Goal: Task Accomplishment & Management: Complete application form

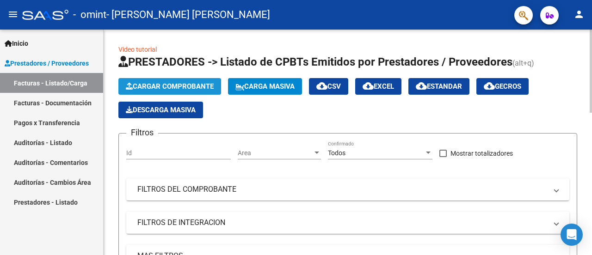
click at [150, 86] on span "Cargar Comprobante" at bounding box center [170, 86] width 88 height 8
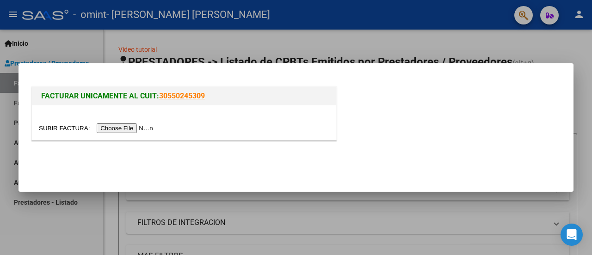
click at [118, 128] on input "file" at bounding box center [97, 128] width 117 height 10
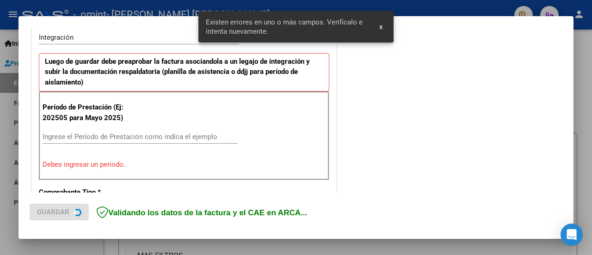
scroll to position [249, 0]
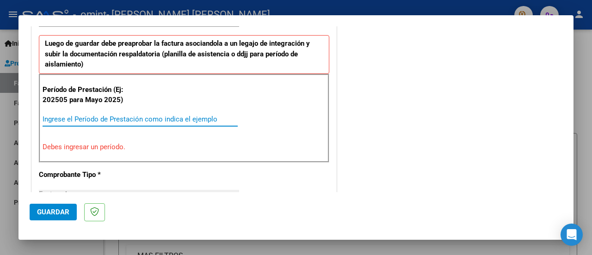
click at [92, 120] on input "Ingrese el Período de Prestación como indica el ejemplo" at bounding box center [140, 119] width 195 height 8
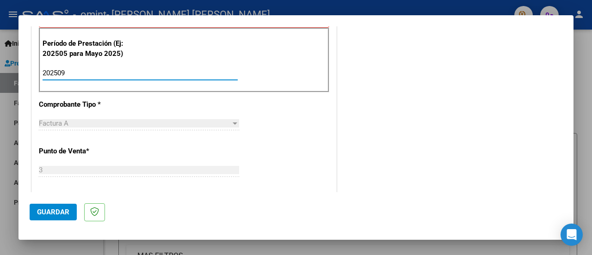
scroll to position [342, 0]
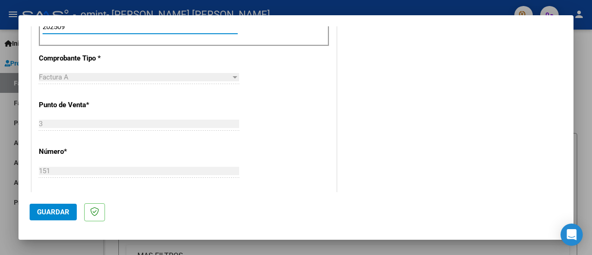
type input "202509"
click at [214, 78] on div "Factura A" at bounding box center [135, 77] width 192 height 8
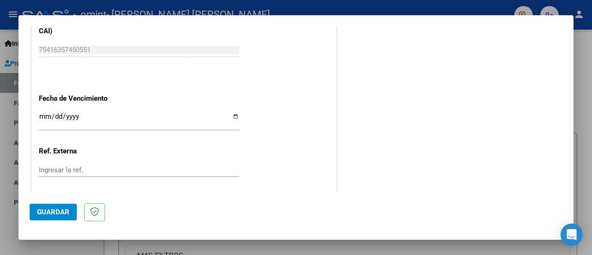
scroll to position [657, 0]
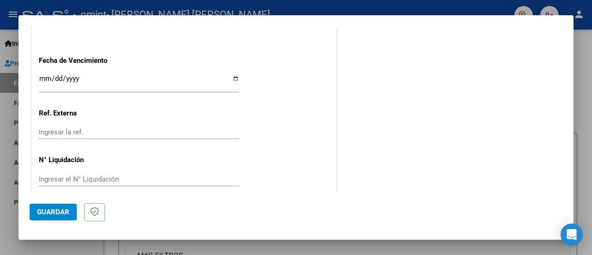
drag, startPoint x: 65, startPoint y: 209, endPoint x: 191, endPoint y: 202, distance: 125.6
click at [66, 210] on span "Guardar" at bounding box center [53, 212] width 32 height 8
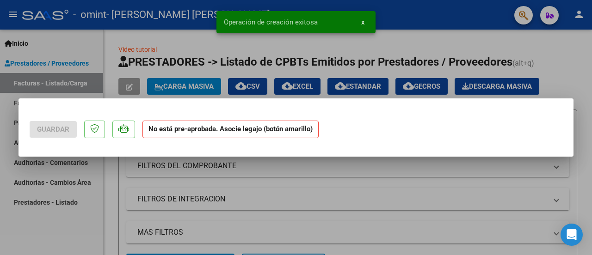
scroll to position [0, 0]
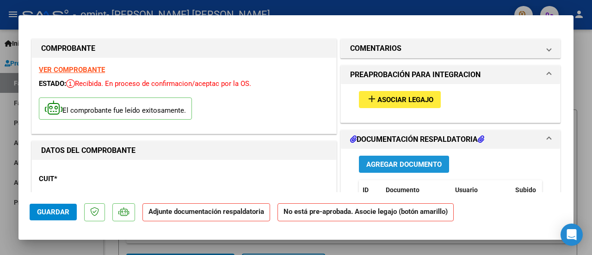
click at [400, 168] on span "Agregar Documento" at bounding box center [403, 164] width 75 height 8
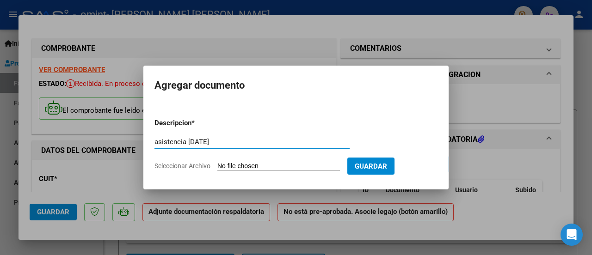
type input "asistencia [DATE]"
click at [265, 166] on input "Seleccionar Archivo" at bounding box center [278, 166] width 123 height 9
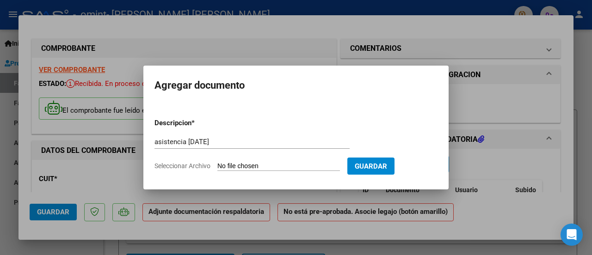
type input "C:\fakepath\asistencia [DATE] integracion.jpg"
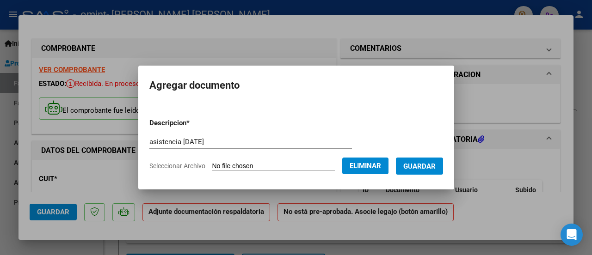
click at [403, 165] on button "Guardar" at bounding box center [419, 166] width 47 height 17
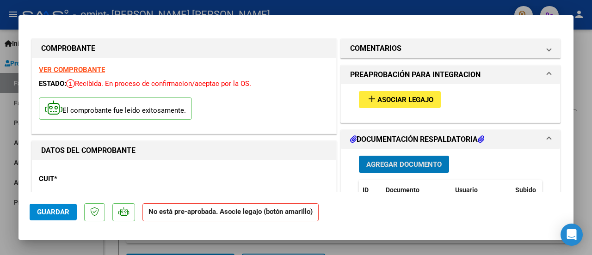
click at [388, 99] on span "Asociar Legajo" at bounding box center [405, 100] width 56 height 8
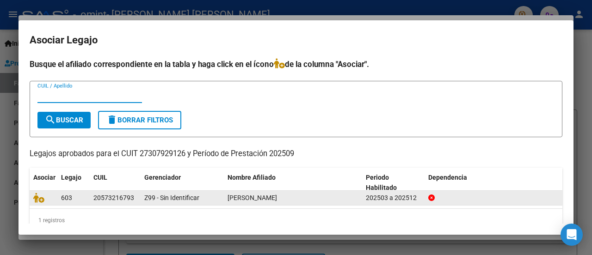
click at [401, 199] on div "202503 a 202512" at bounding box center [393, 198] width 55 height 11
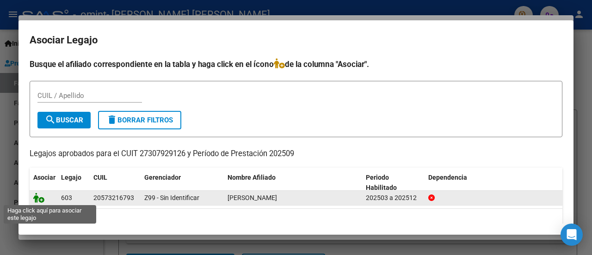
click at [39, 199] on icon at bounding box center [38, 198] width 11 height 10
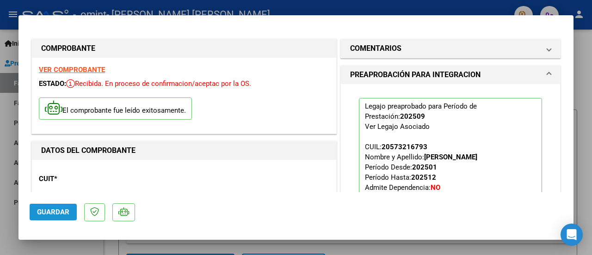
click at [41, 211] on span "Guardar" at bounding box center [53, 212] width 32 height 8
click at [49, 216] on span "Guardar" at bounding box center [53, 212] width 32 height 8
click at [584, 105] on div at bounding box center [296, 127] width 592 height 255
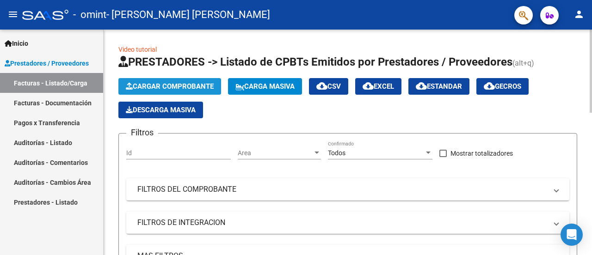
click at [158, 85] on span "Cargar Comprobante" at bounding box center [170, 86] width 88 height 8
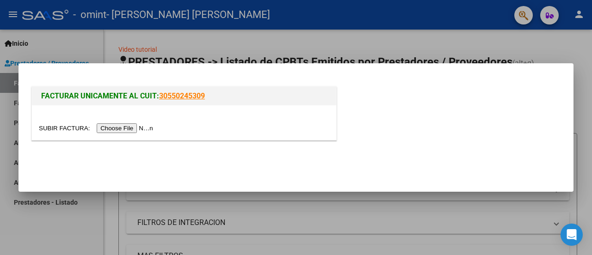
click at [130, 125] on input "file" at bounding box center [97, 128] width 117 height 10
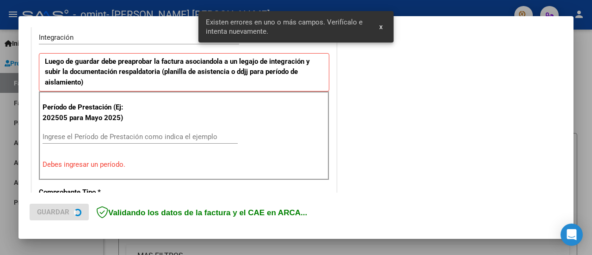
scroll to position [249, 0]
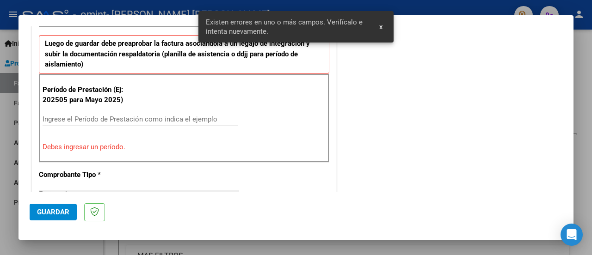
click at [101, 118] on input "Ingrese el Período de Prestación como indica el ejemplo" at bounding box center [140, 119] width 195 height 8
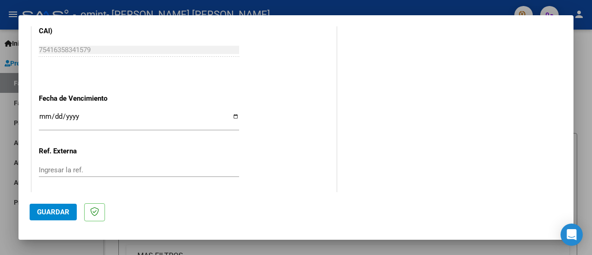
scroll to position [657, 0]
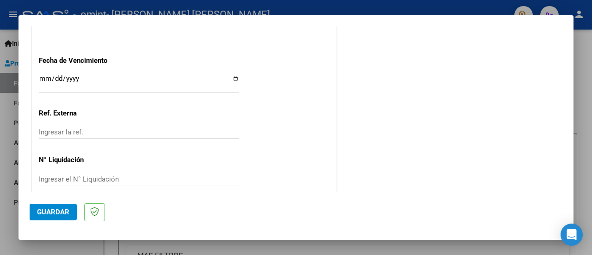
type input "202509"
click at [63, 209] on span "Guardar" at bounding box center [53, 212] width 32 height 8
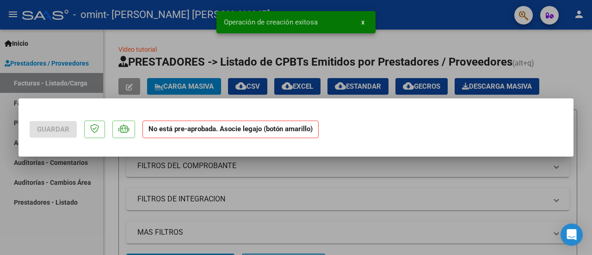
scroll to position [0, 0]
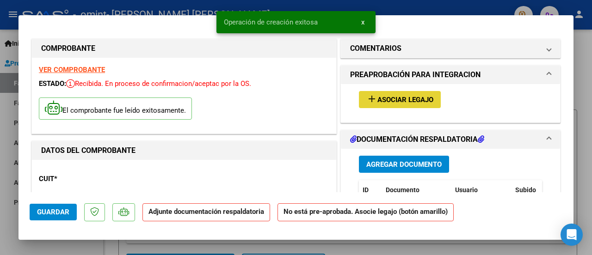
click at [408, 100] on span "Asociar Legajo" at bounding box center [405, 100] width 56 height 8
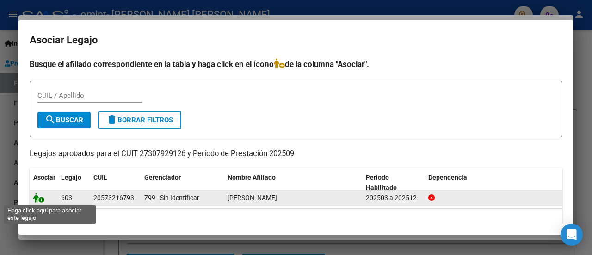
click at [37, 198] on icon at bounding box center [38, 198] width 11 height 10
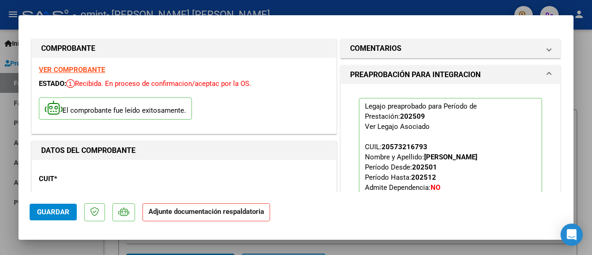
click at [240, 209] on strong "Adjunte documentación respaldatoria" at bounding box center [206, 212] width 116 height 8
click at [154, 215] on strong "Adjunte documentación respaldatoria" at bounding box center [206, 212] width 116 height 8
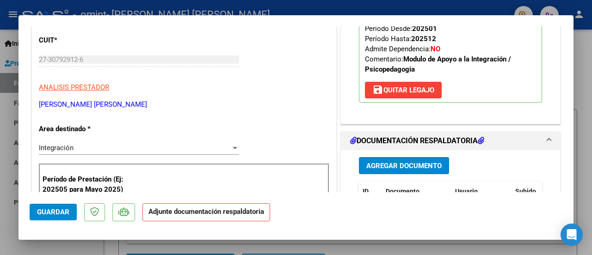
scroll to position [185, 0]
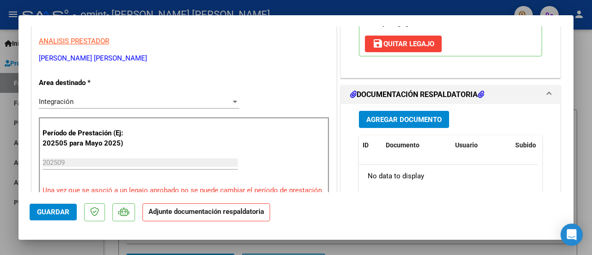
click at [391, 117] on span "Agregar Documento" at bounding box center [403, 120] width 75 height 8
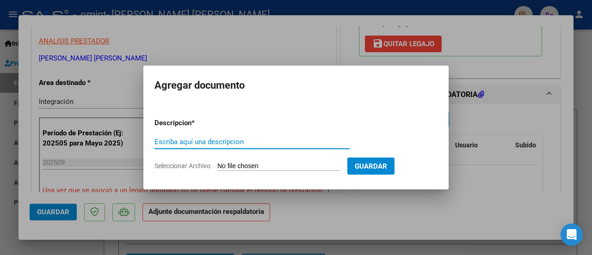
click at [242, 143] on input "Escriba aquí una descripcion" at bounding box center [251, 142] width 195 height 8
type input "asistencia psicopedagogia [DATE]"
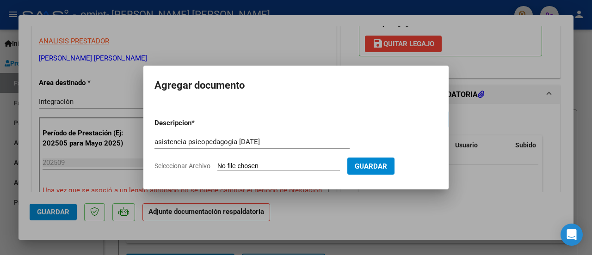
click at [244, 169] on input "Seleccionar Archivo" at bounding box center [278, 166] width 123 height 9
type input "C:\fakepath\asistencia [DATE] psicopedagogia.jpg"
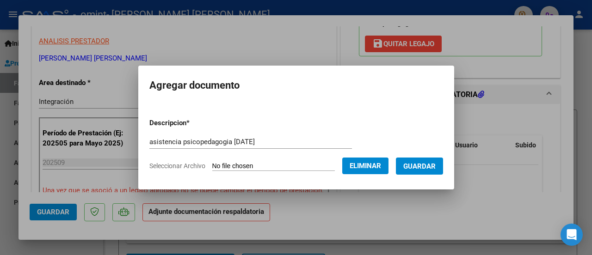
click at [433, 165] on span "Guardar" at bounding box center [419, 166] width 32 height 8
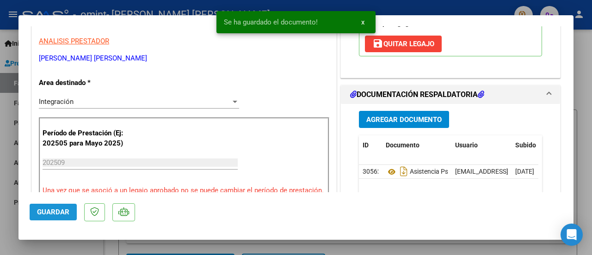
click at [48, 213] on span "Guardar" at bounding box center [53, 212] width 32 height 8
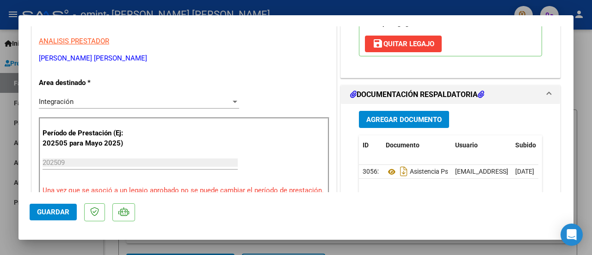
click at [64, 217] on button "Guardar" at bounding box center [53, 212] width 47 height 17
